Goal: Answer question/provide support: Share knowledge or assist other users

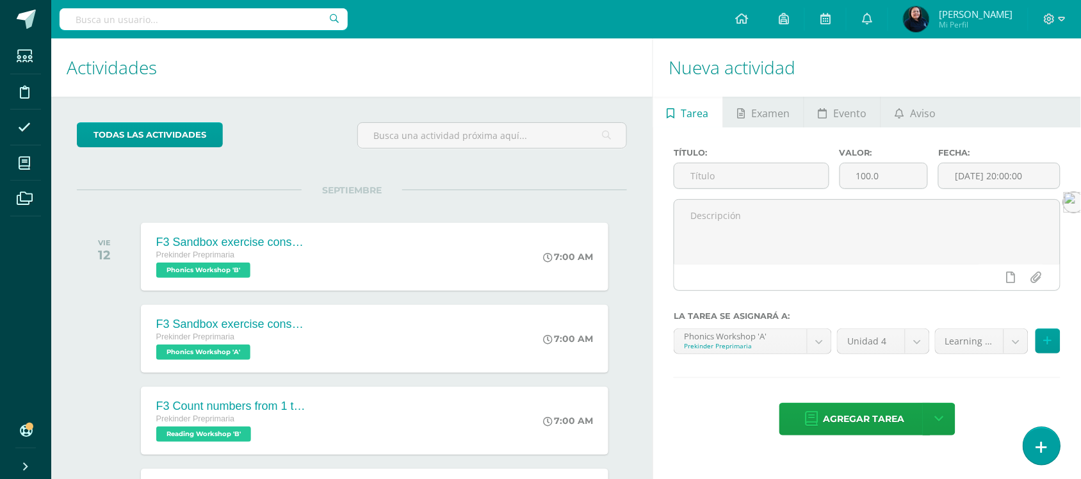
click at [1036, 449] on icon at bounding box center [1042, 447] width 12 height 15
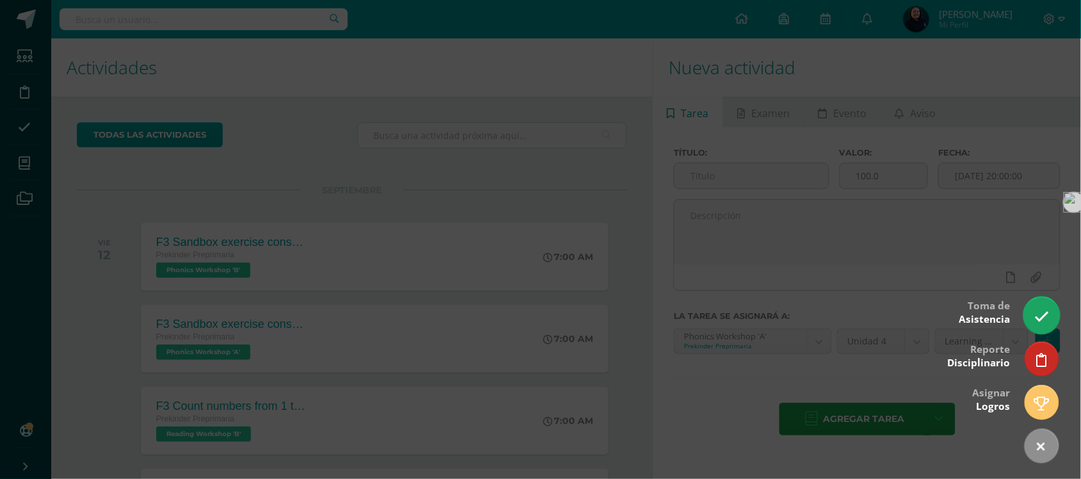
click at [1034, 311] on icon at bounding box center [1041, 316] width 15 height 15
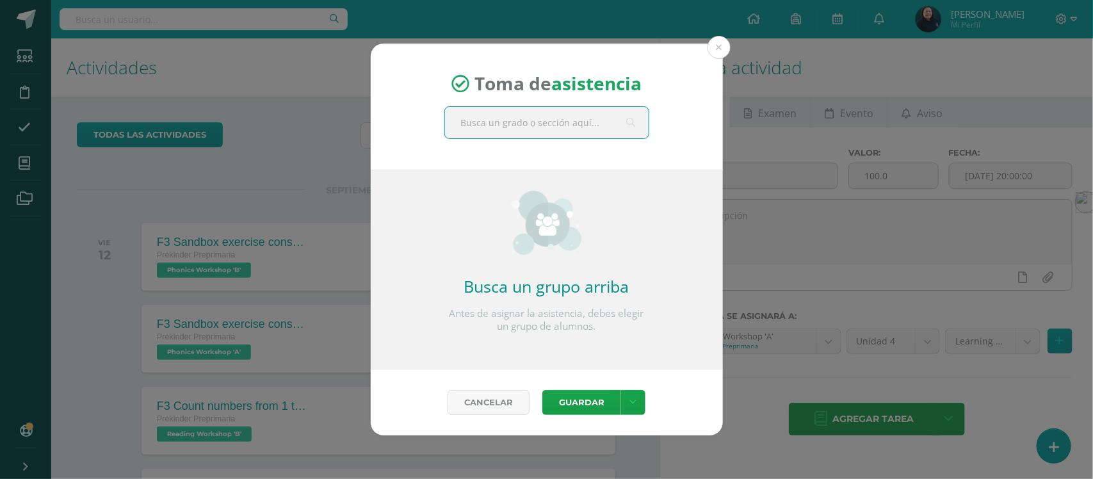
click at [511, 119] on input "text" at bounding box center [547, 122] width 204 height 31
type input "preparatoria"
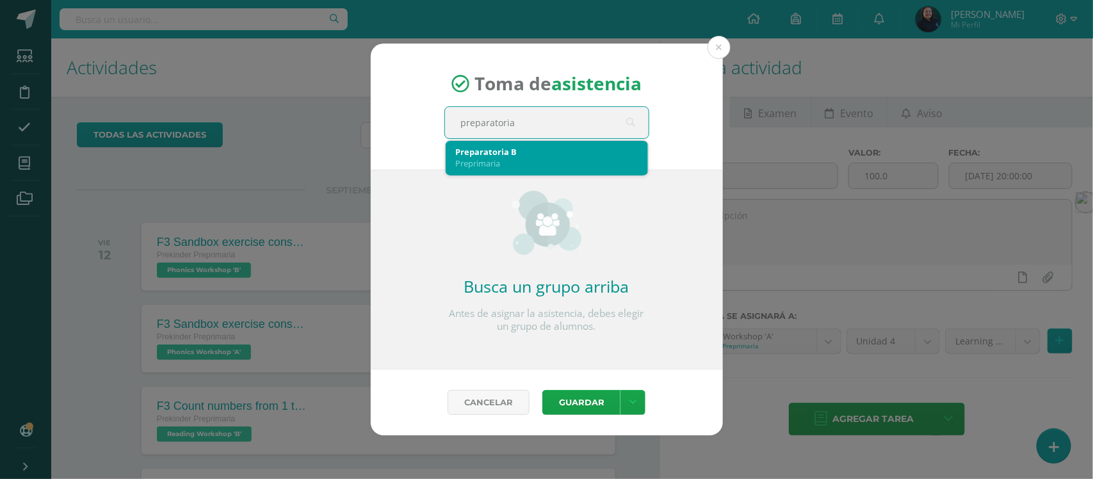
click at [493, 158] on div "Preprimaria" at bounding box center [547, 163] width 182 height 12
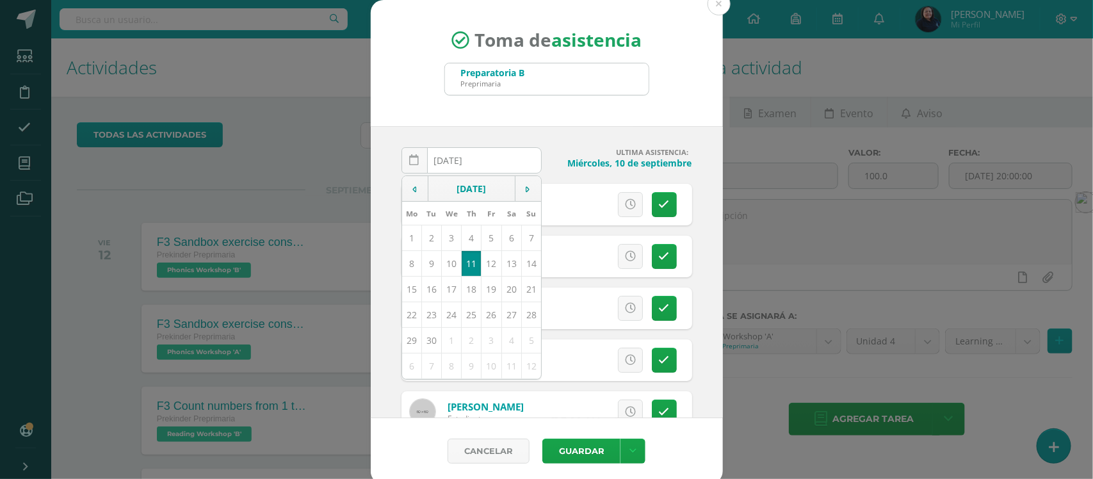
click at [871, 269] on div "Toma de asistencia Preparatoria B Preprimaria preparatoria 2025-09-11 September…" at bounding box center [546, 242] width 1082 height 484
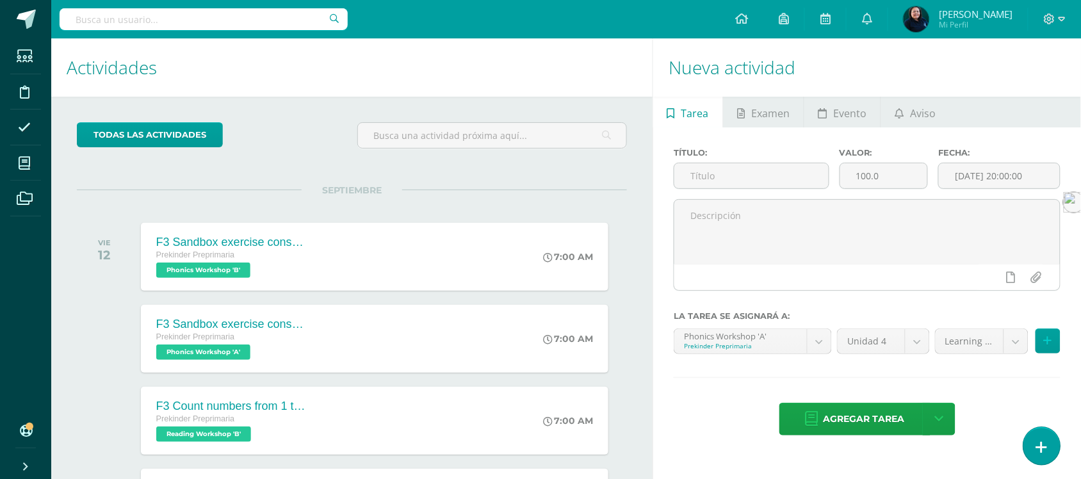
click at [1044, 446] on icon at bounding box center [1042, 447] width 12 height 15
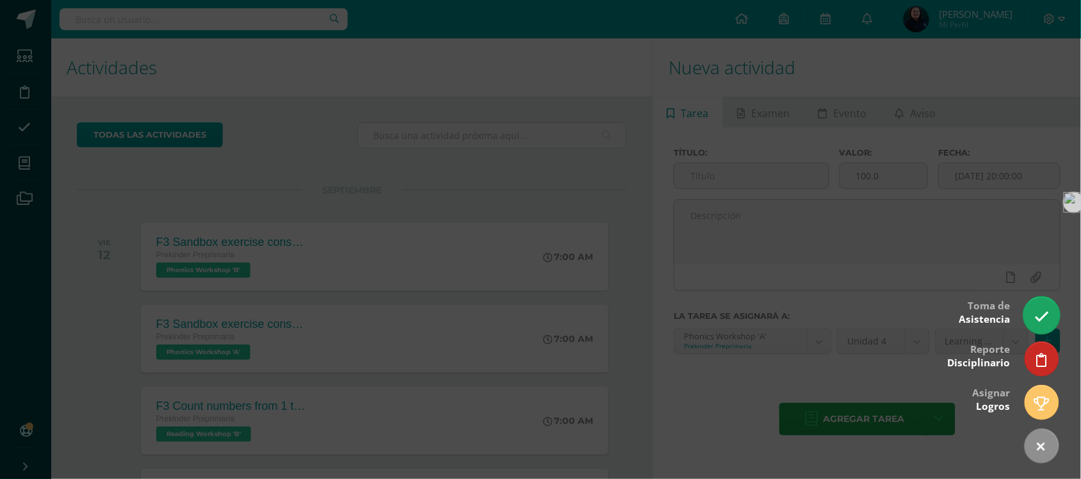
click at [1042, 318] on icon at bounding box center [1041, 316] width 15 height 15
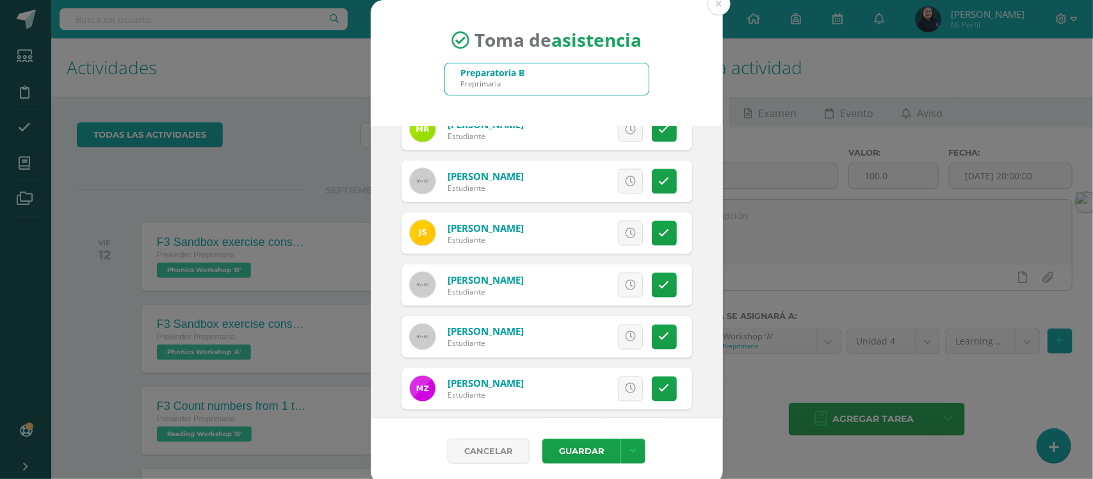
scroll to position [917, 0]
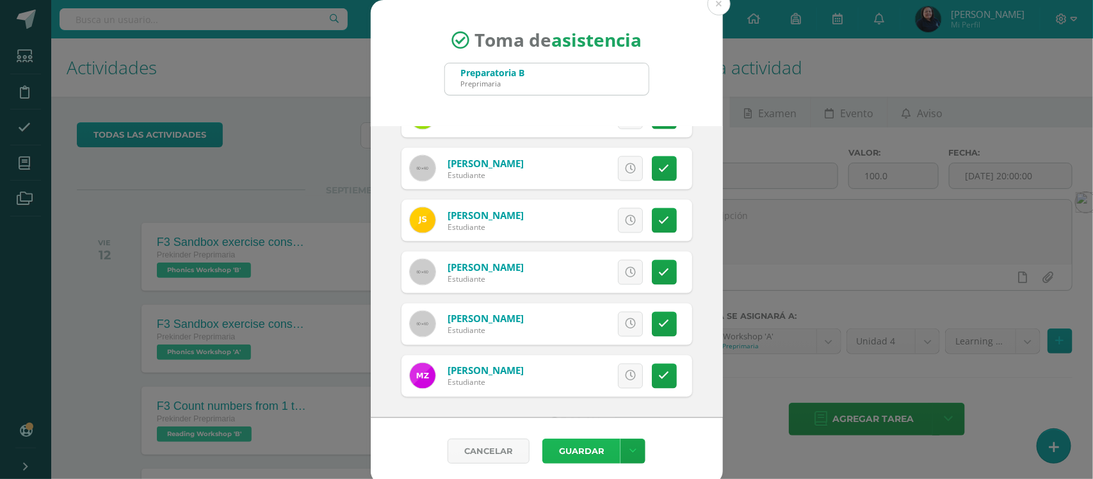
click at [586, 456] on button "Guardar" at bounding box center [581, 450] width 78 height 25
